Goal: Task Accomplishment & Management: Use online tool/utility

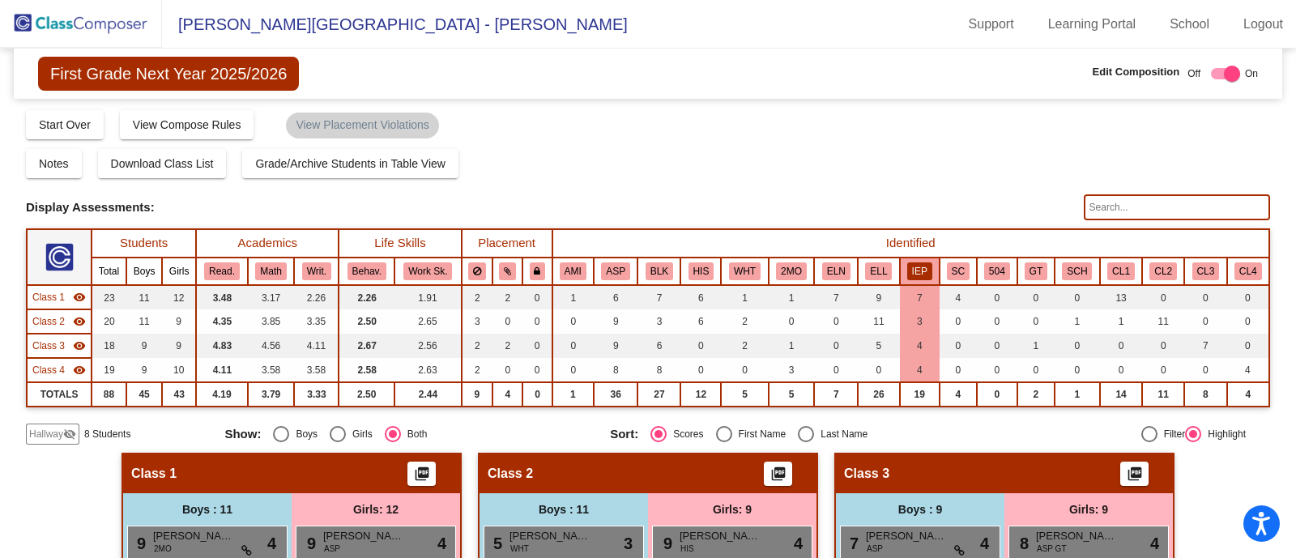
scroll to position [91, 0]
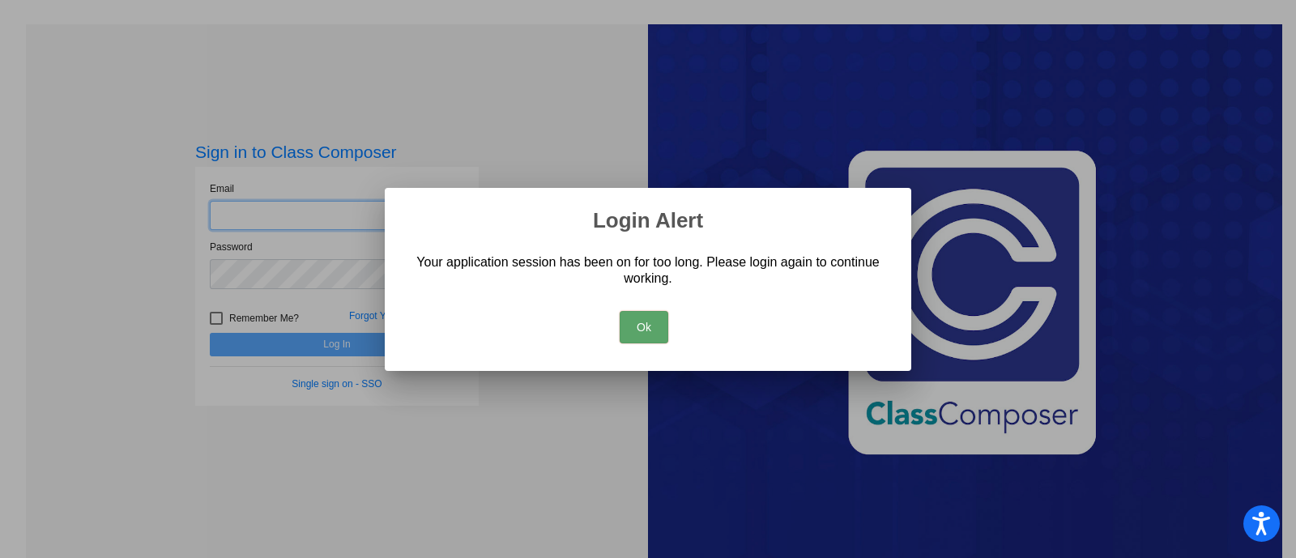
type input "[EMAIL_ADDRESS][DOMAIN_NAME]"
click at [660, 326] on button "Ok" at bounding box center [643, 327] width 49 height 32
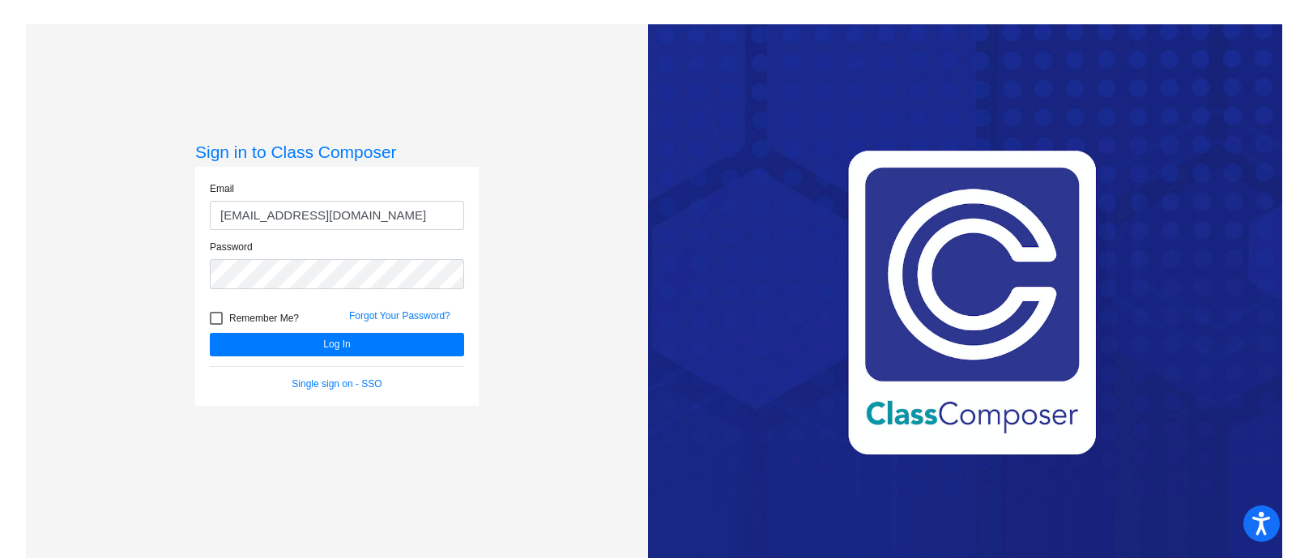
click at [660, 326] on div "Love Class Composer? Share it with a friend! If you're happy with Class Compose…" at bounding box center [965, 303] width 634 height 558
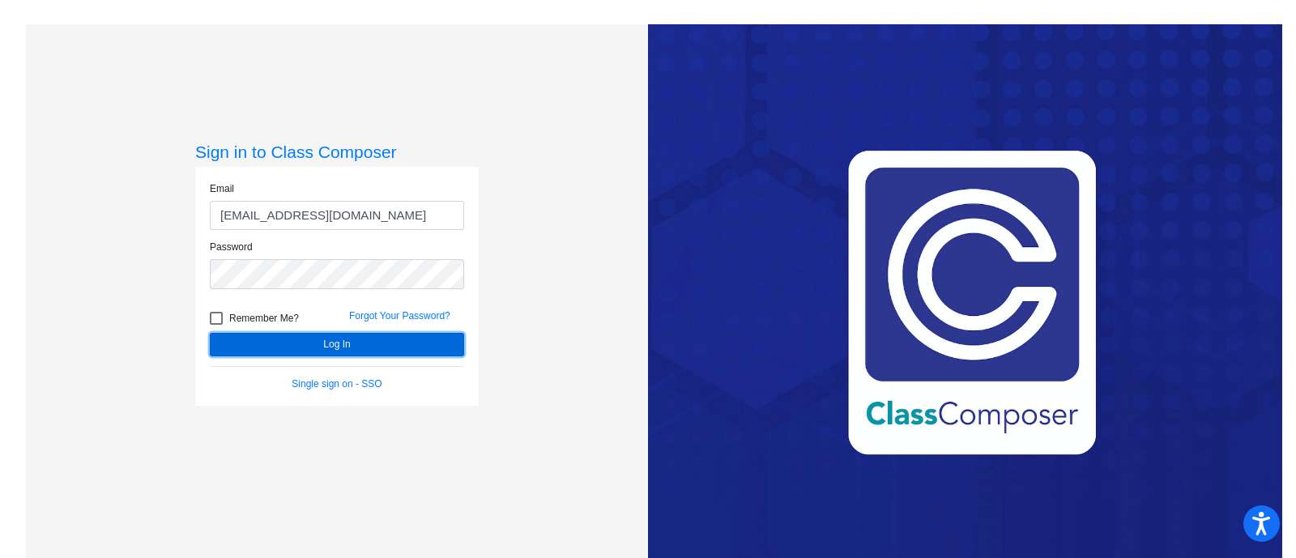
click at [360, 342] on button "Log In" at bounding box center [337, 344] width 254 height 23
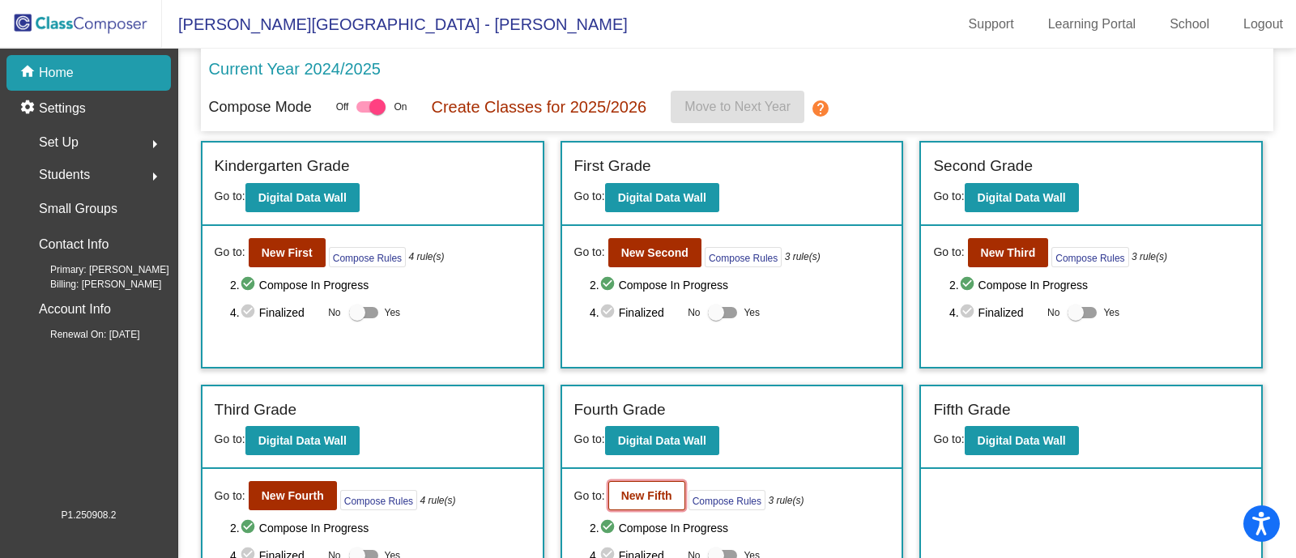
click at [632, 495] on b "New Fifth" at bounding box center [646, 495] width 51 height 13
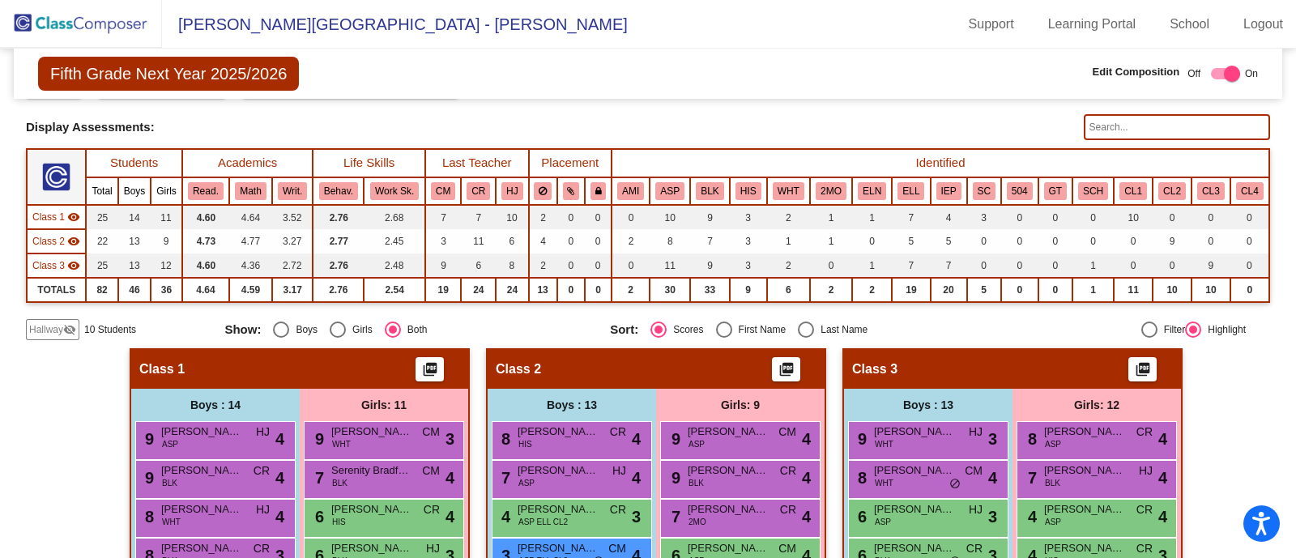
scroll to position [77, 0]
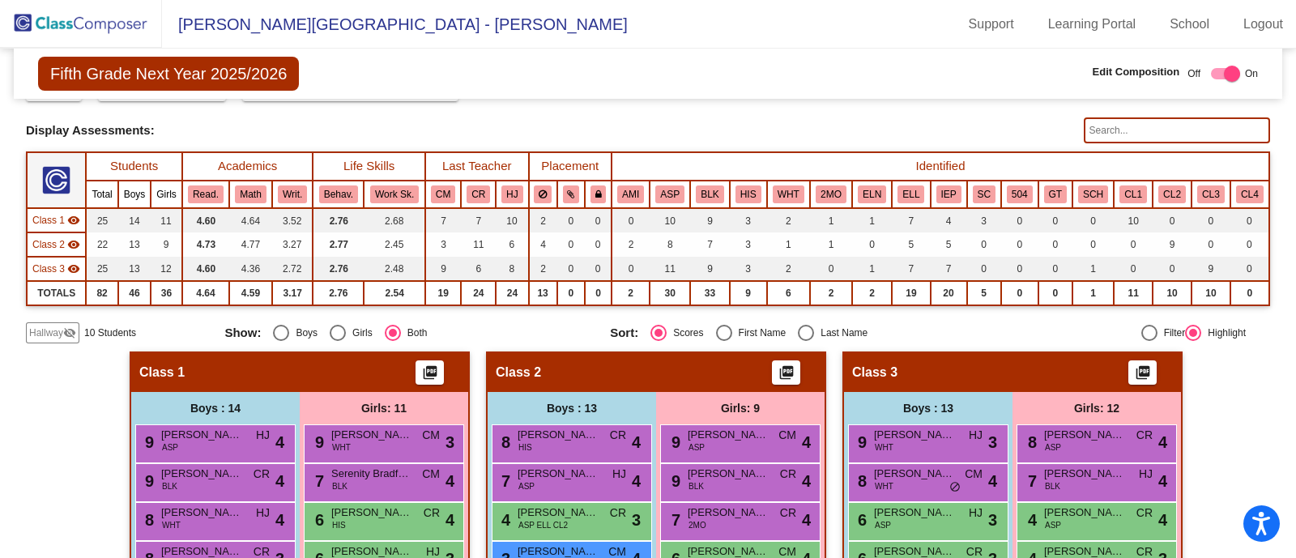
click at [53, 332] on span "Hallway" at bounding box center [46, 333] width 34 height 15
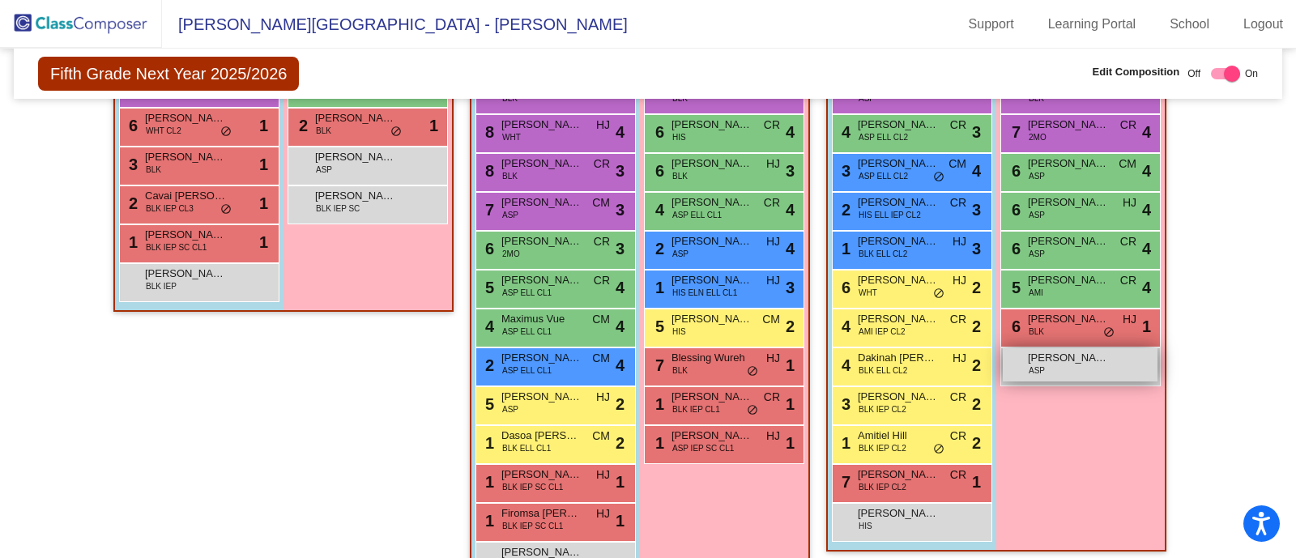
scroll to position [466, 0]
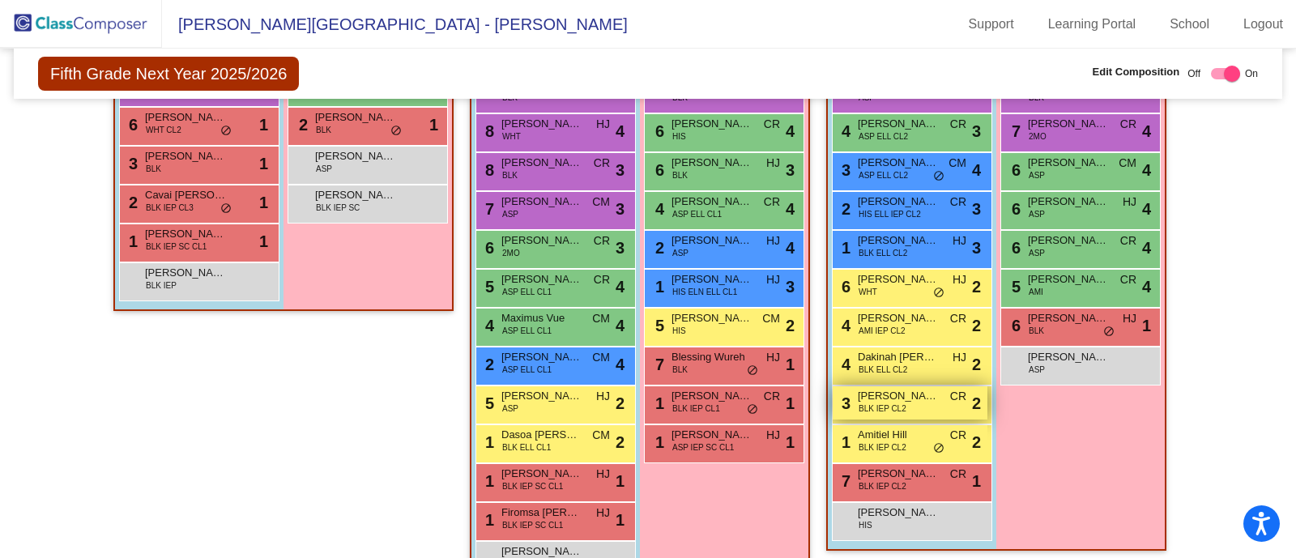
click at [898, 396] on span "[PERSON_NAME]" at bounding box center [897, 396] width 81 height 16
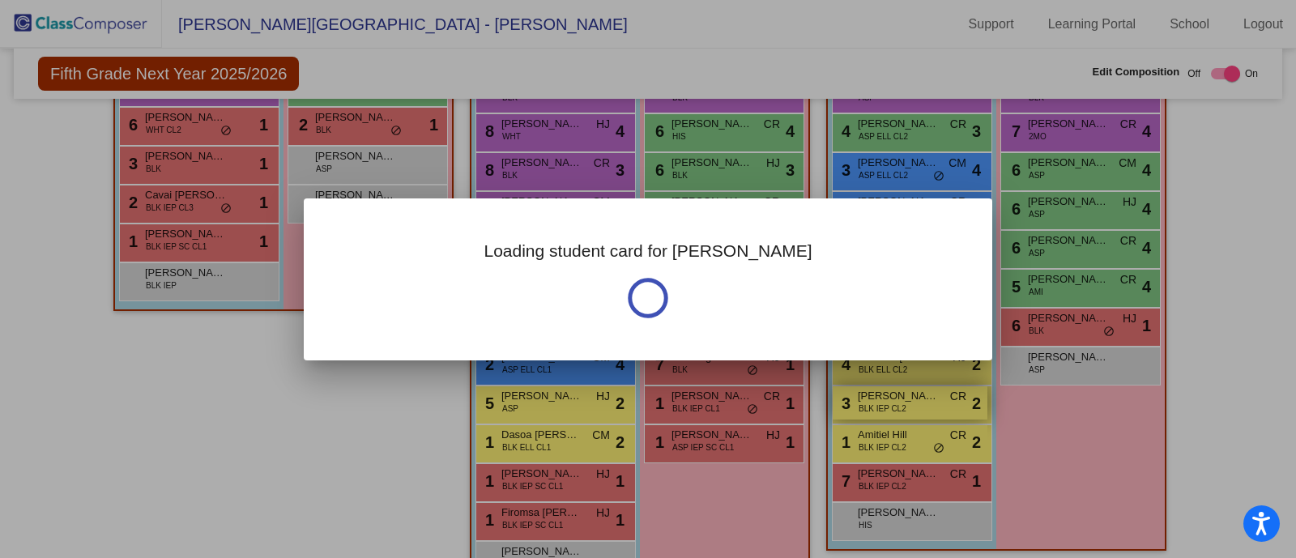
click at [898, 396] on div at bounding box center [648, 279] width 1296 height 558
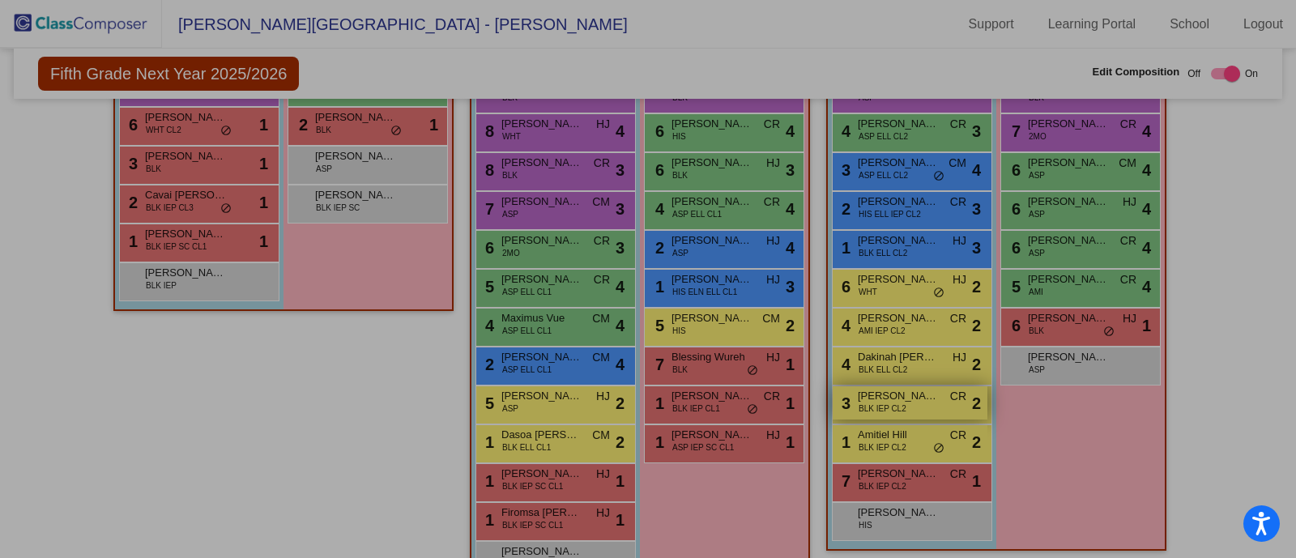
click at [898, 396] on body "Accessibility Screen-Reader Guide, Feedback, and Issue Reporting | New window […" at bounding box center [648, 279] width 1296 height 558
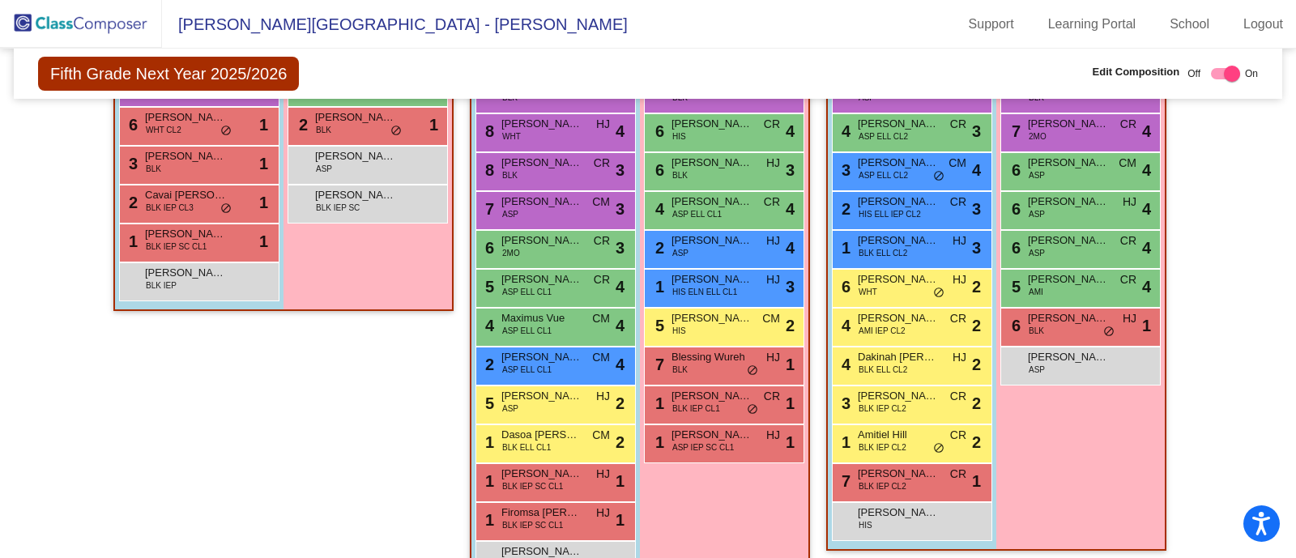
drag, startPoint x: 898, startPoint y: 396, endPoint x: 326, endPoint y: 325, distance: 576.1
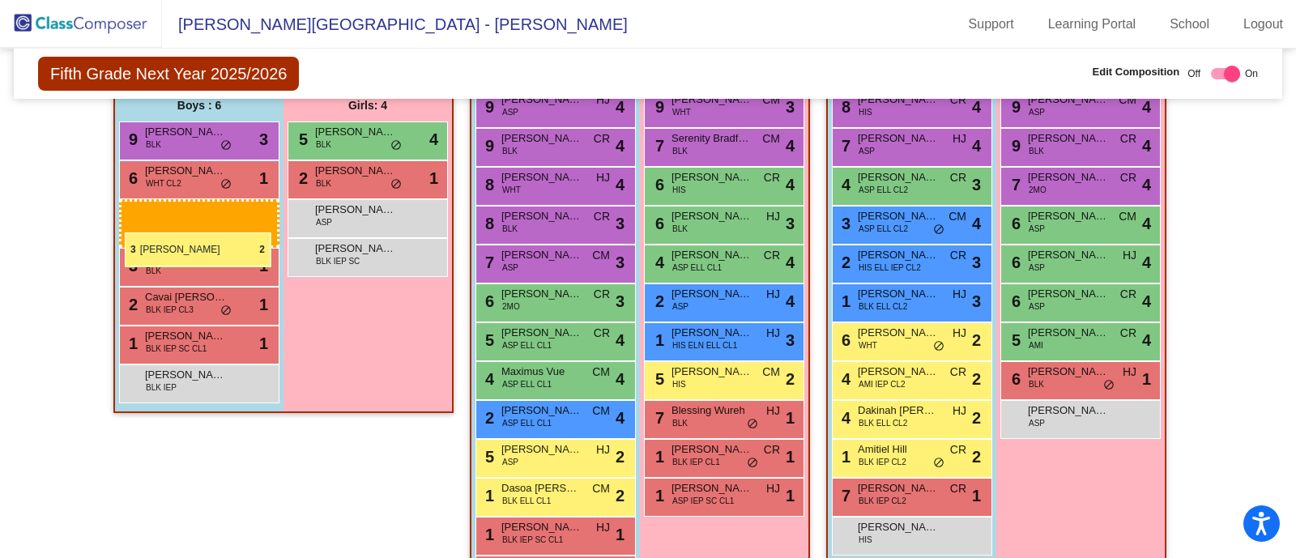
drag, startPoint x: 883, startPoint y: 453, endPoint x: 125, endPoint y: 232, distance: 789.5
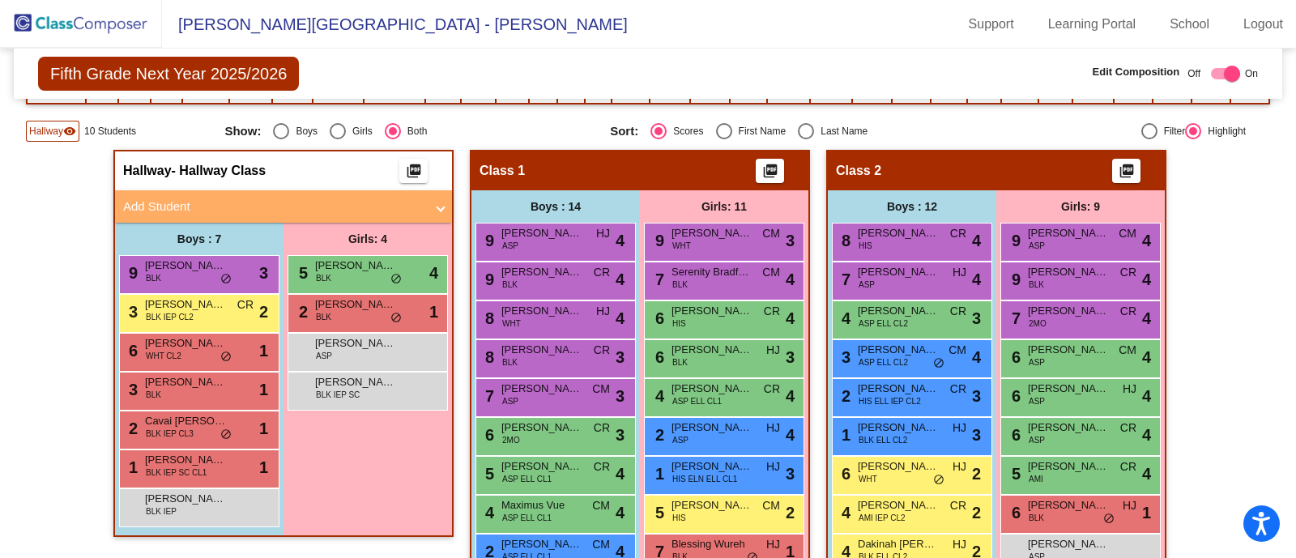
scroll to position [277, 0]
